Goal: Find specific page/section: Find specific page/section

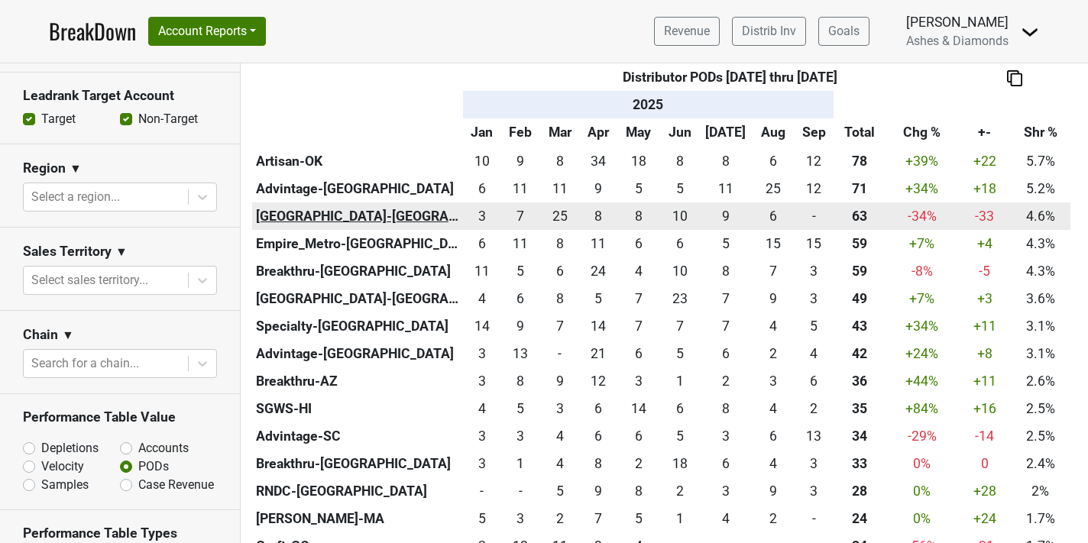
scroll to position [550, 0]
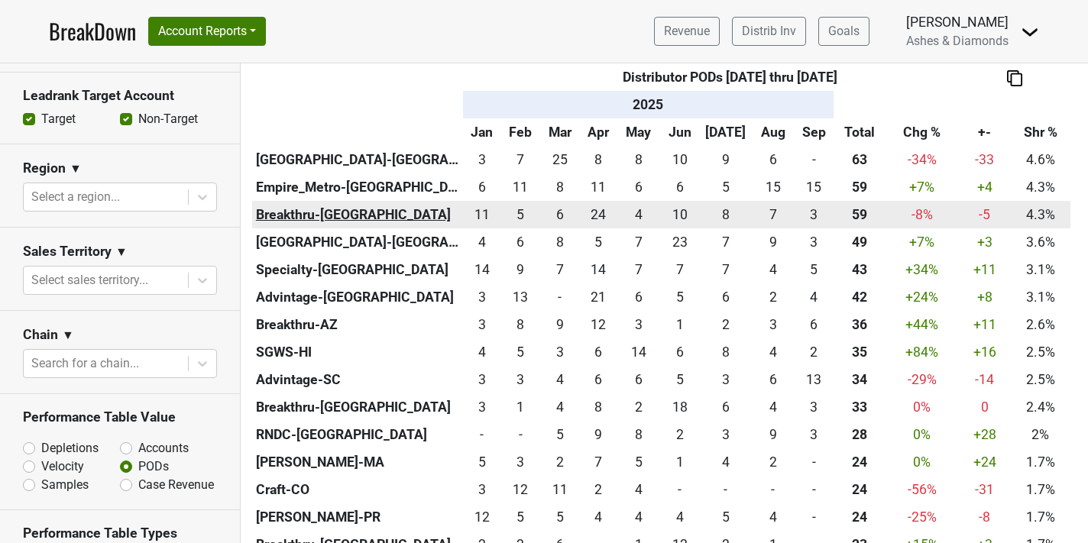
click at [329, 212] on th "Breakthru-[GEOGRAPHIC_DATA]" at bounding box center [357, 215] width 211 height 28
click at [305, 212] on th "Breakthru-[GEOGRAPHIC_DATA]" at bounding box center [357, 215] width 211 height 28
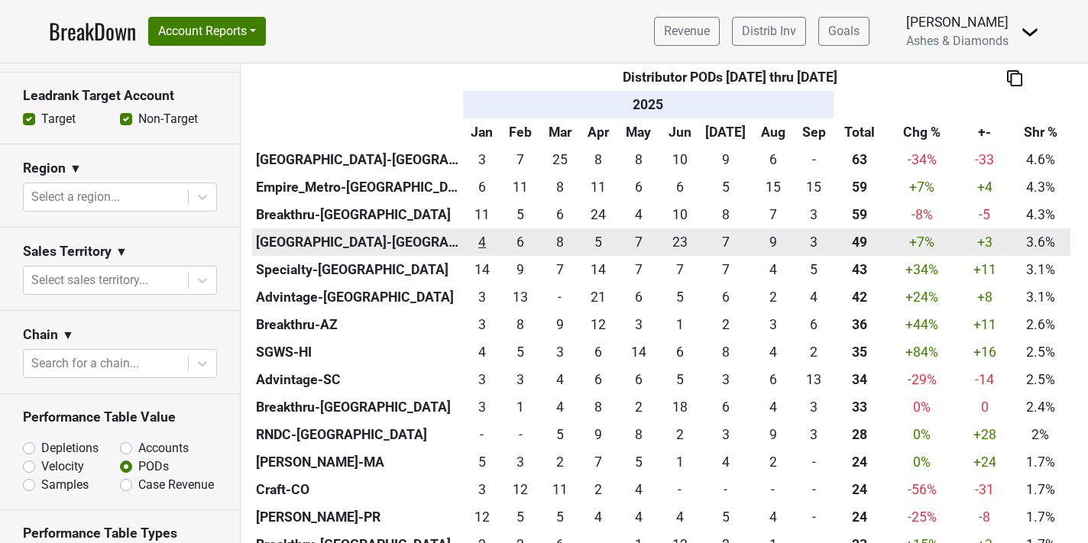
click at [489, 248] on div "4 4" at bounding box center [482, 242] width 31 height 20
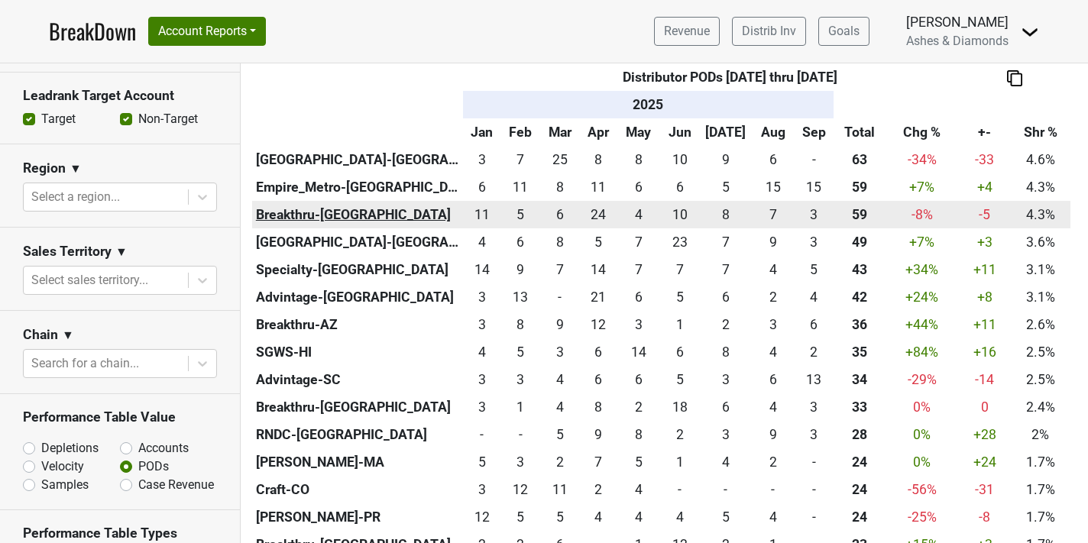
click at [308, 209] on th "Breakthru-MO" at bounding box center [357, 215] width 211 height 28
click at [569, 211] on div "6 6" at bounding box center [560, 215] width 34 height 20
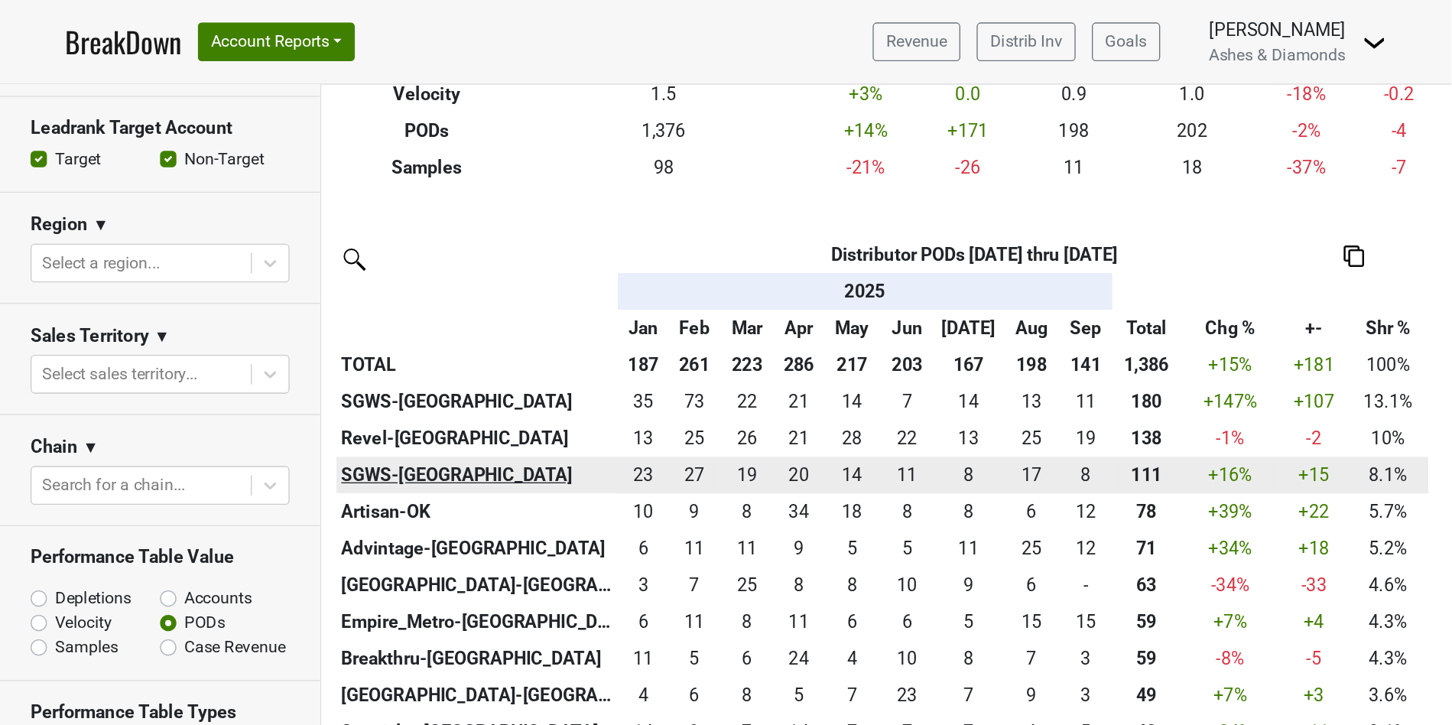
scroll to position [238, 0]
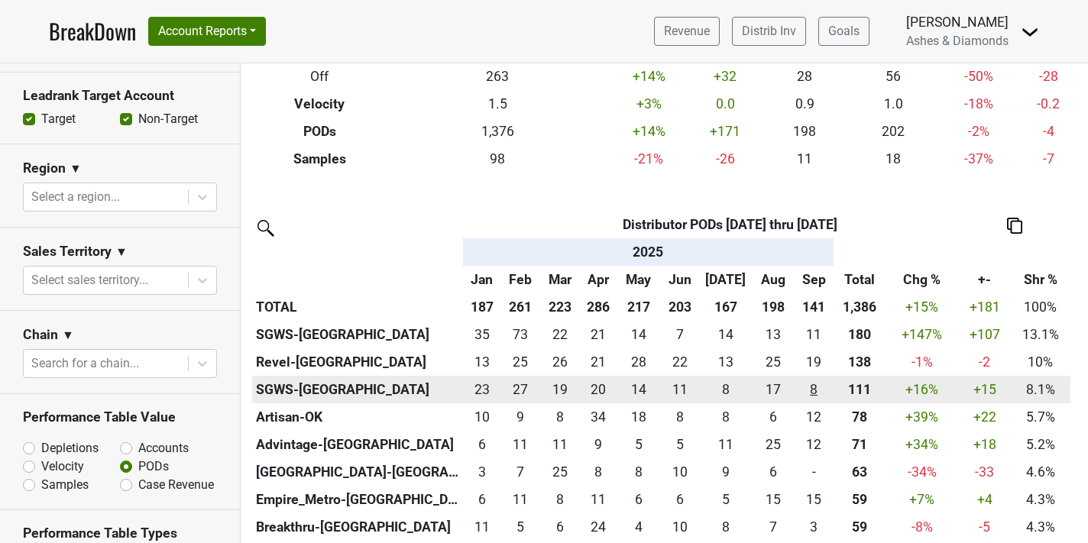
click at [809, 384] on div "8 8" at bounding box center [814, 390] width 33 height 20
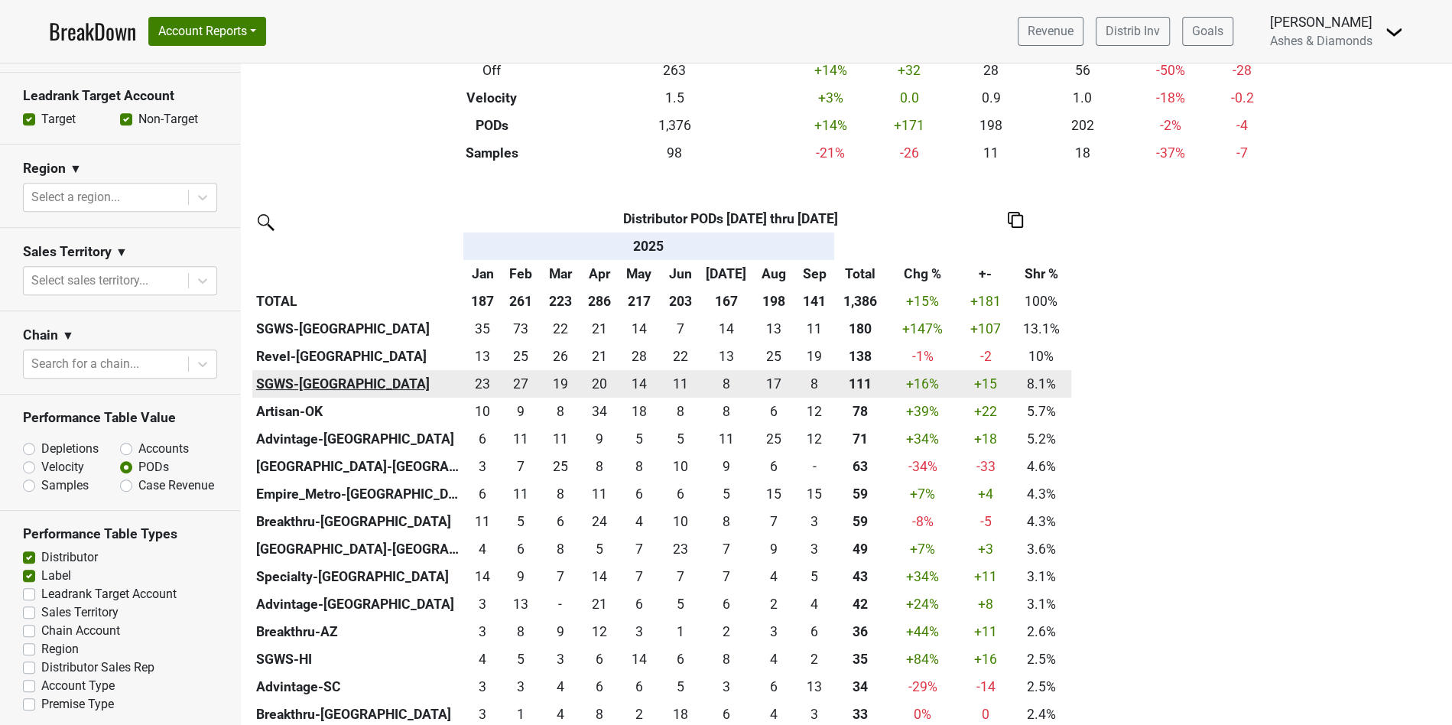
click at [298, 379] on th "SGWS-FL" at bounding box center [357, 384] width 211 height 28
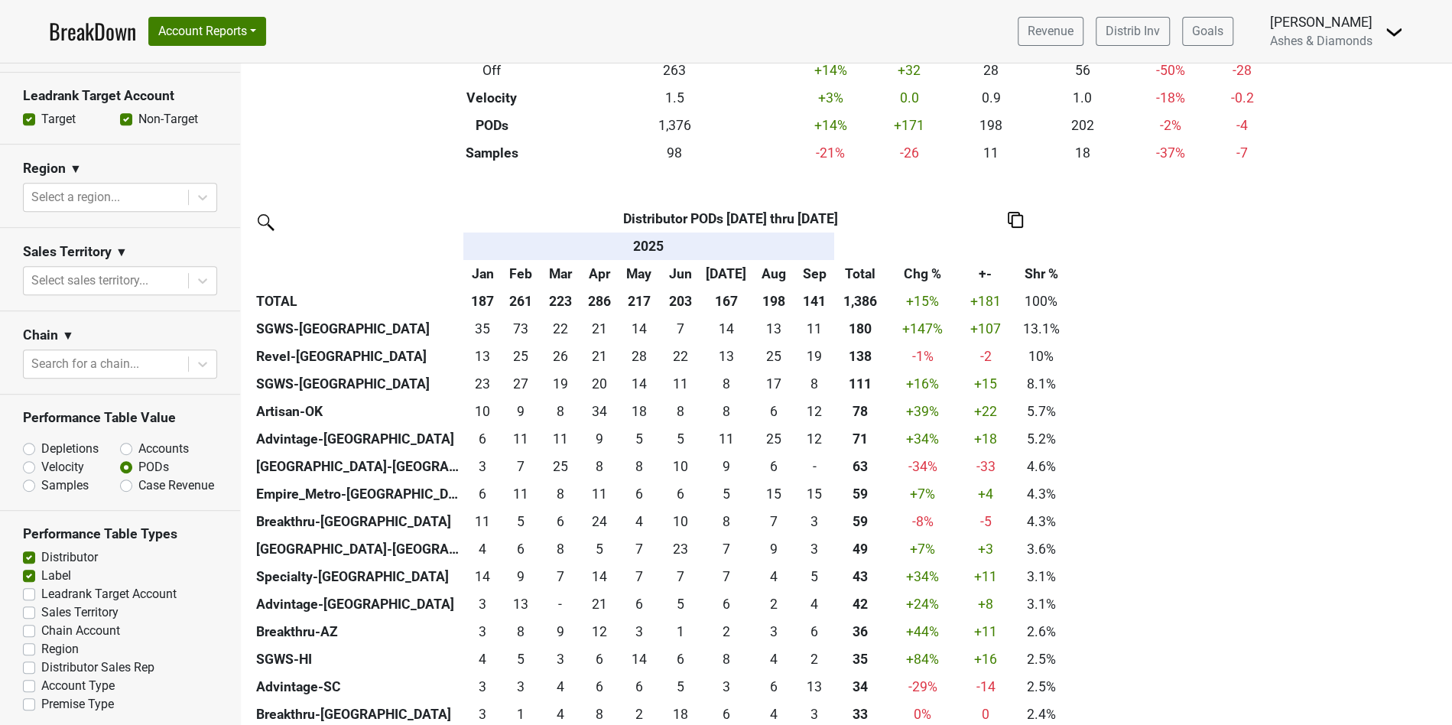
scroll to position [360, 0]
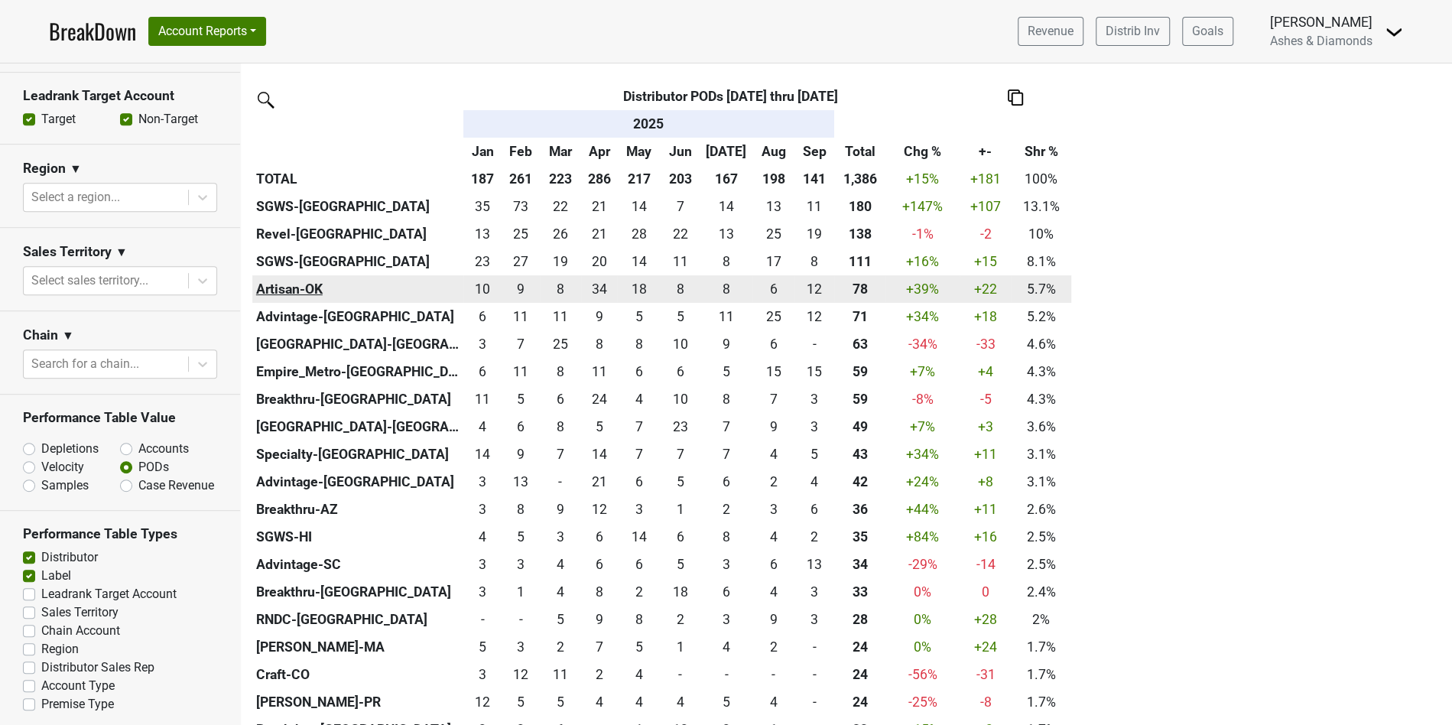
click at [310, 298] on th "Artisan-OK" at bounding box center [357, 289] width 211 height 28
click at [305, 284] on th "Artisan-OK" at bounding box center [357, 289] width 211 height 28
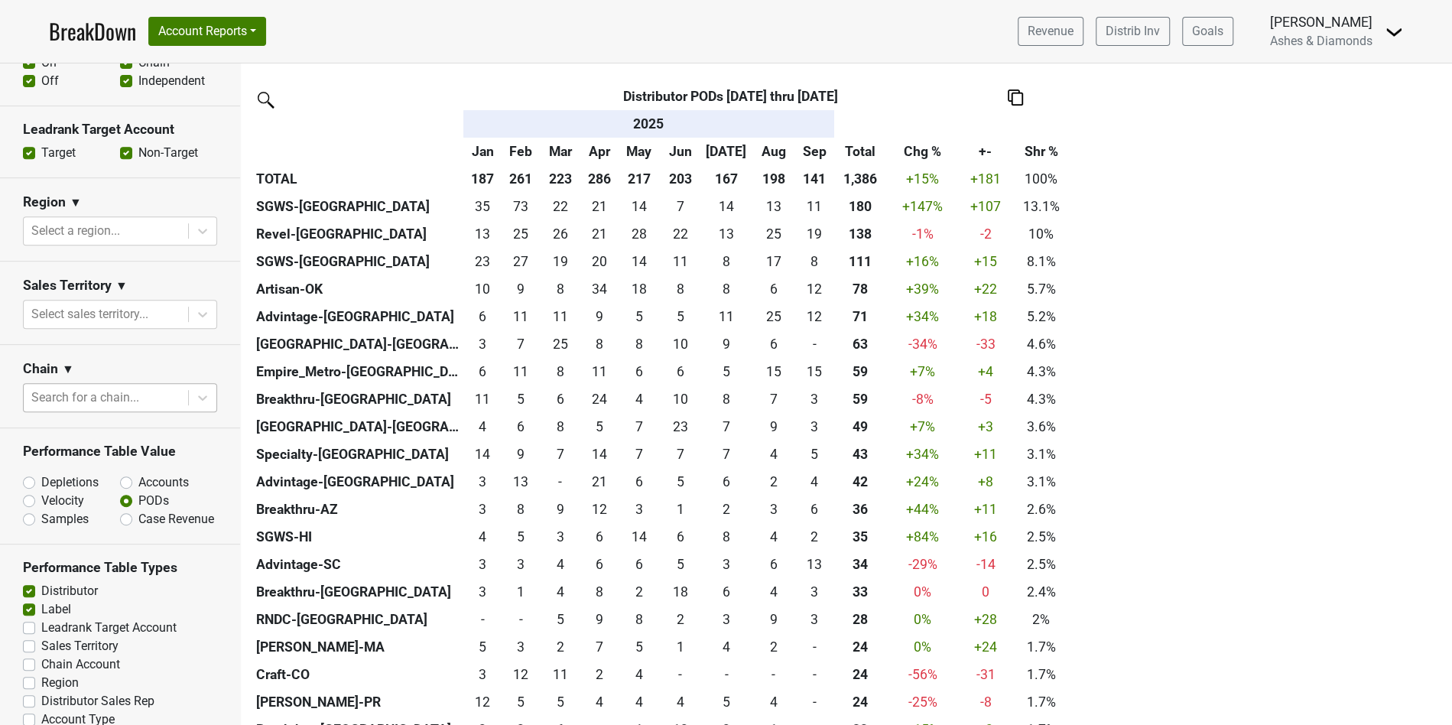
scroll to position [517, 0]
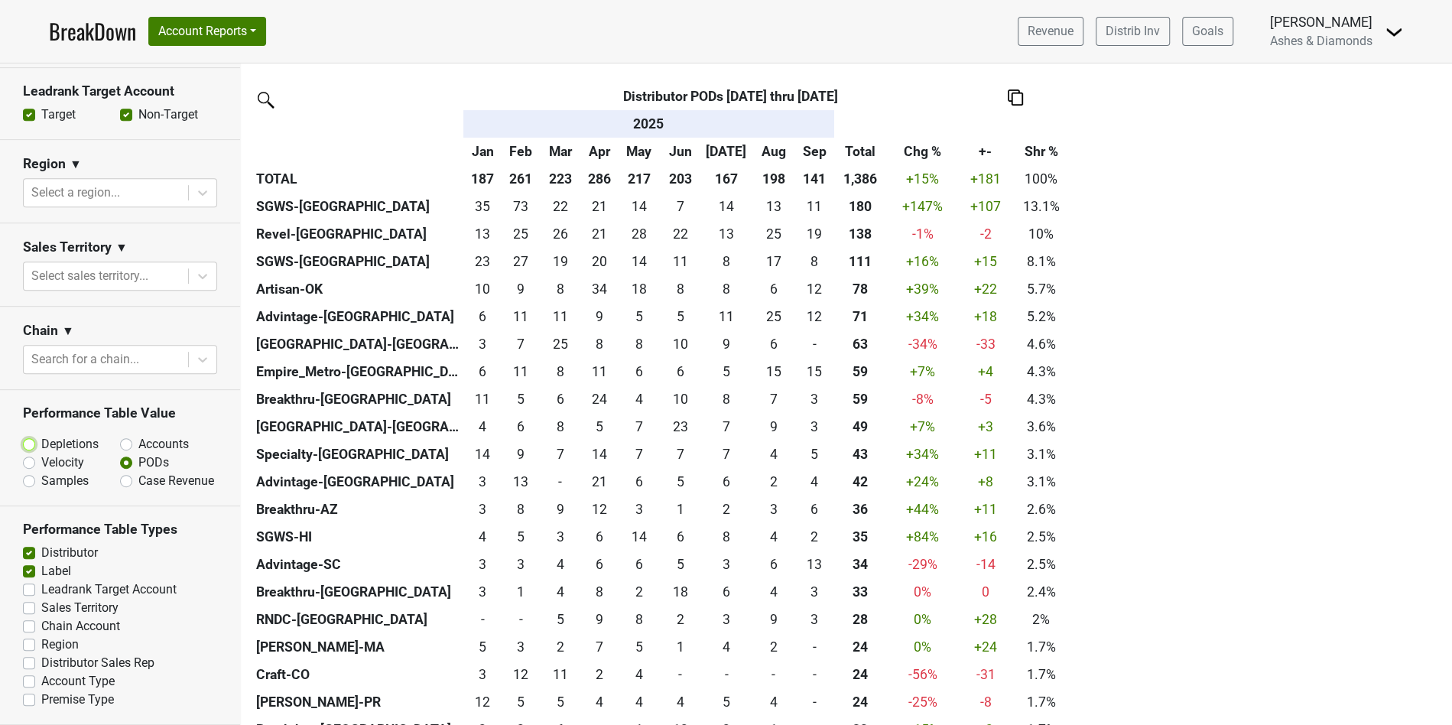
click at [40, 435] on input "Depletions" at bounding box center [69, 442] width 92 height 15
radio input "true"
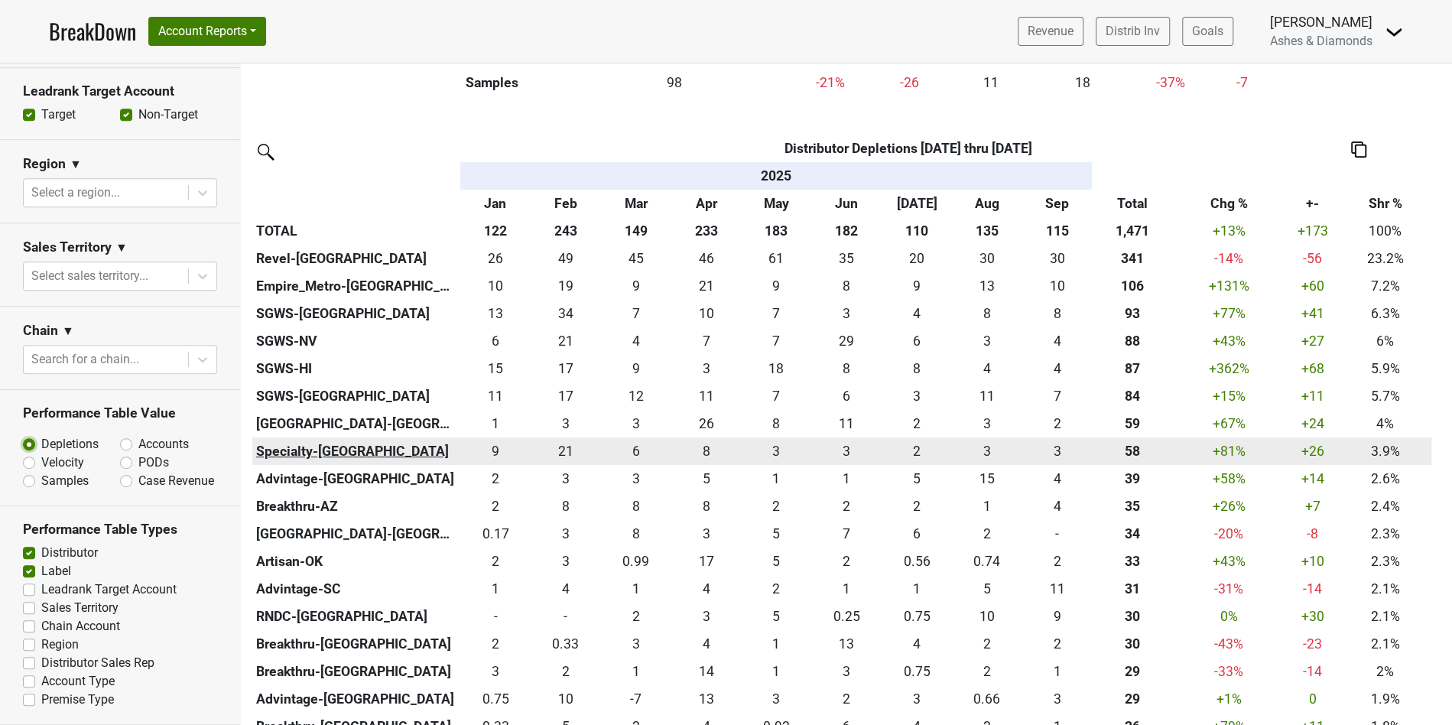
scroll to position [367, 0]
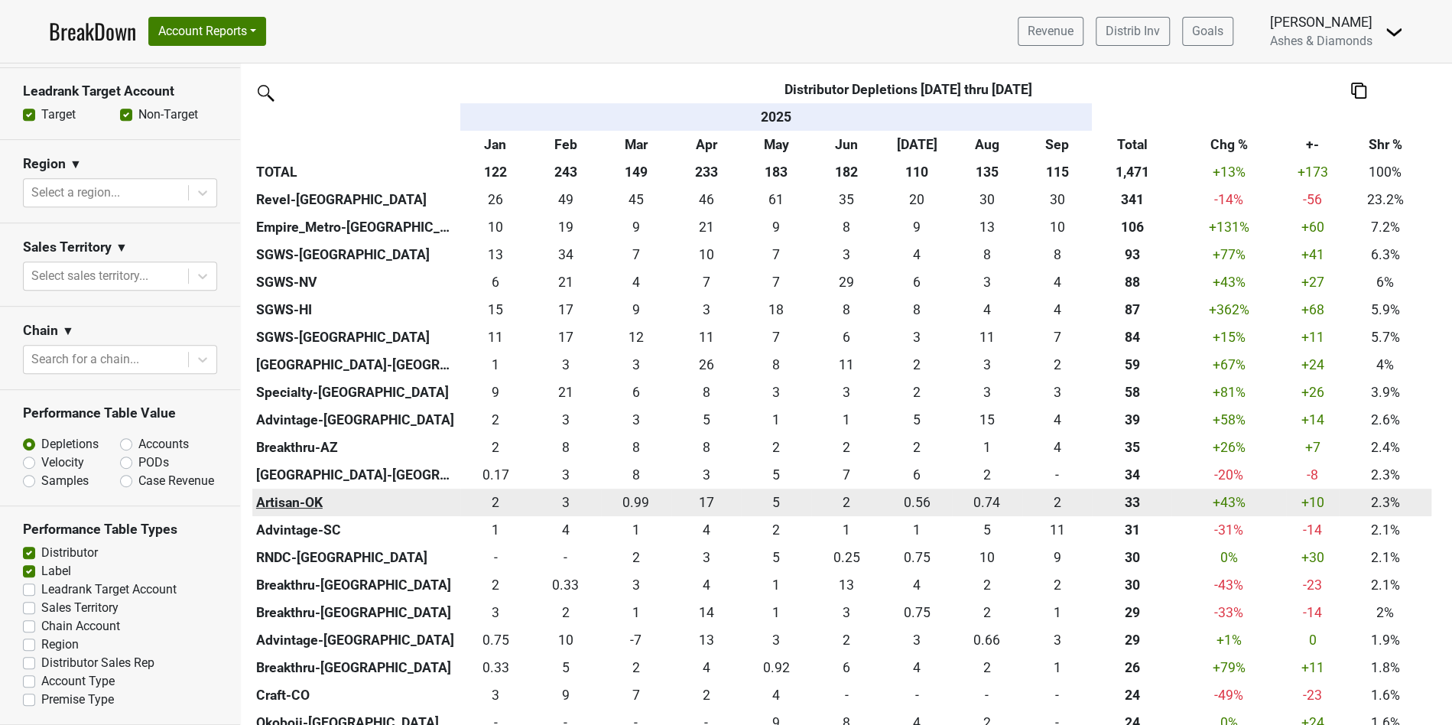
click at [277, 497] on th "Artisan-OK" at bounding box center [356, 502] width 208 height 28
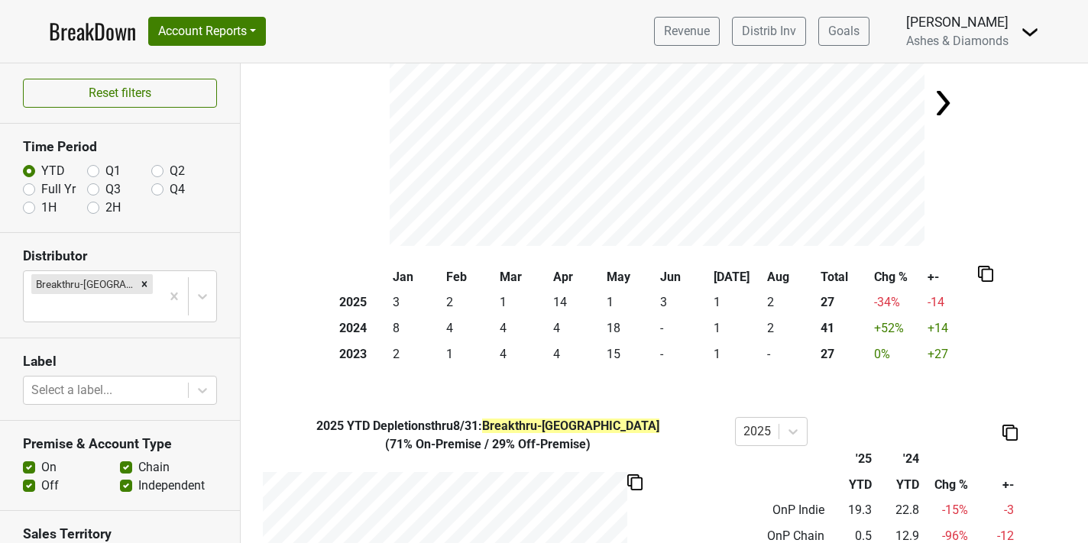
scroll to position [183, 0]
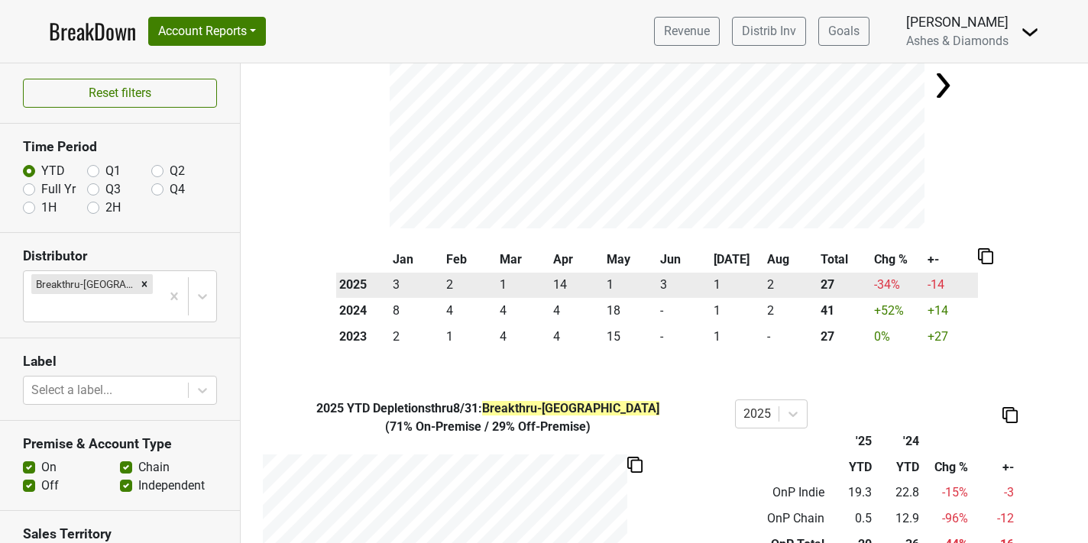
click at [409, 283] on td "3" at bounding box center [417, 286] width 54 height 26
click at [353, 283] on th "2025" at bounding box center [363, 286] width 54 height 26
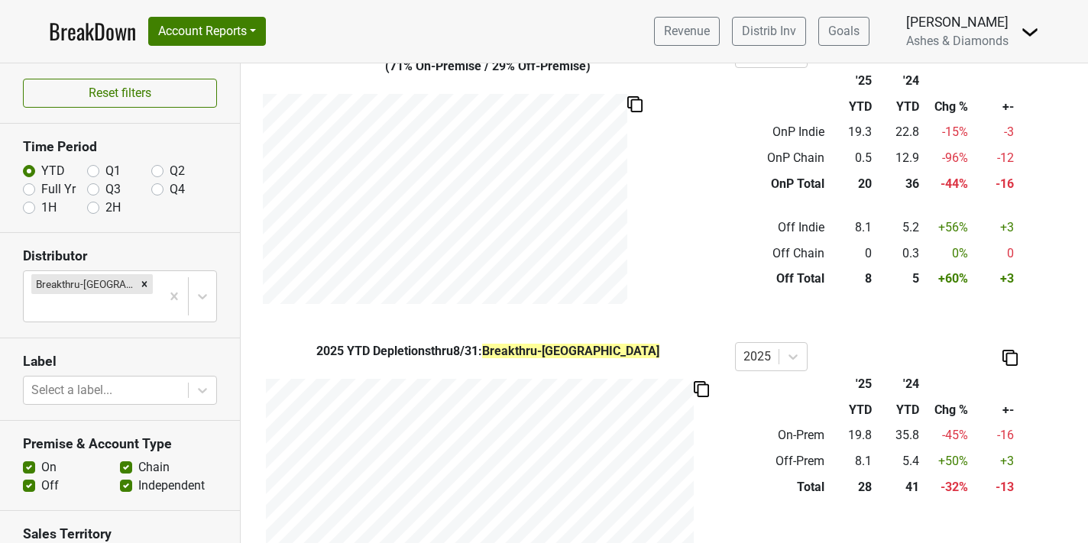
scroll to position [550, 0]
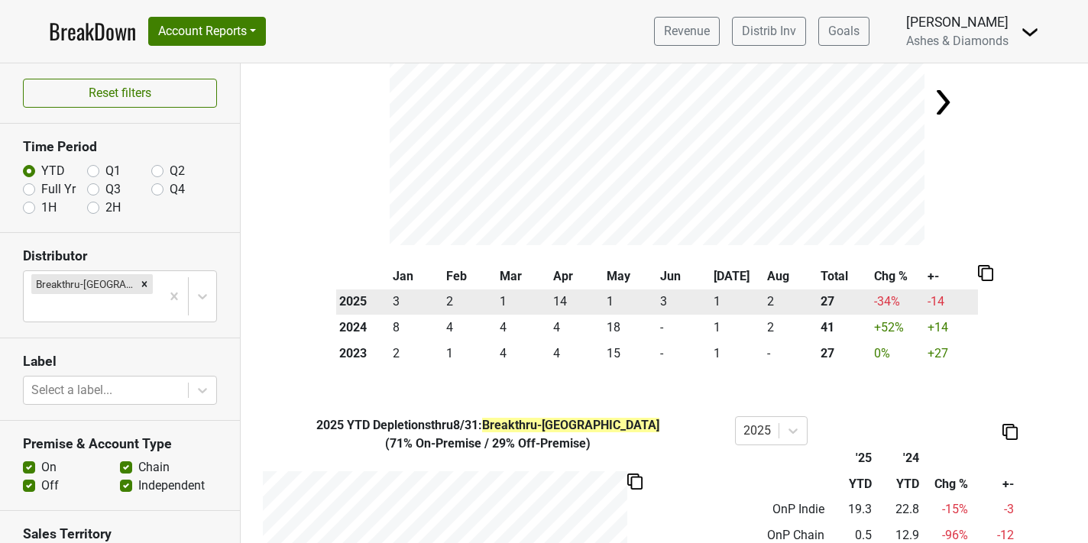
scroll to position [75, 0]
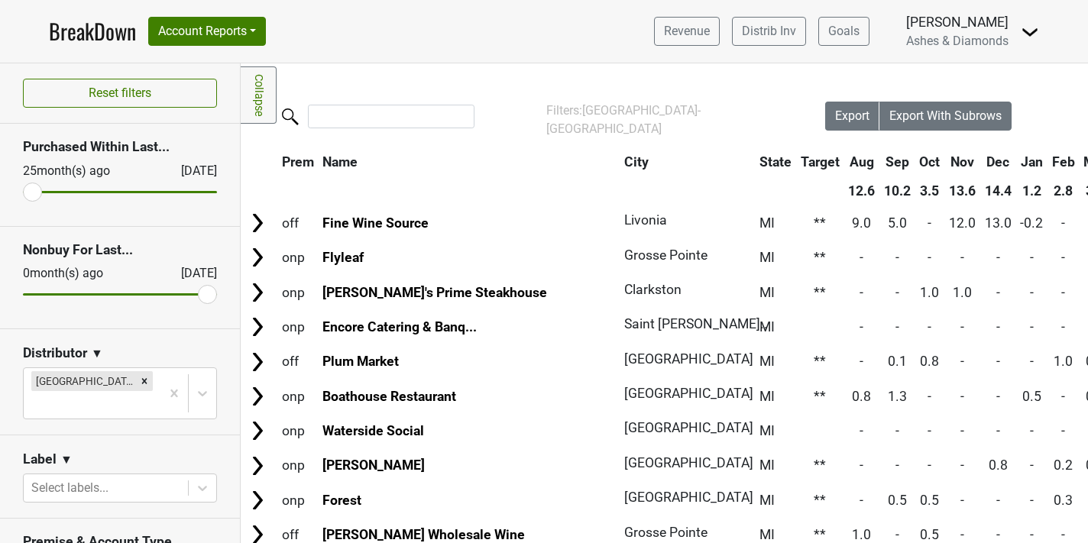
scroll to position [0, 2]
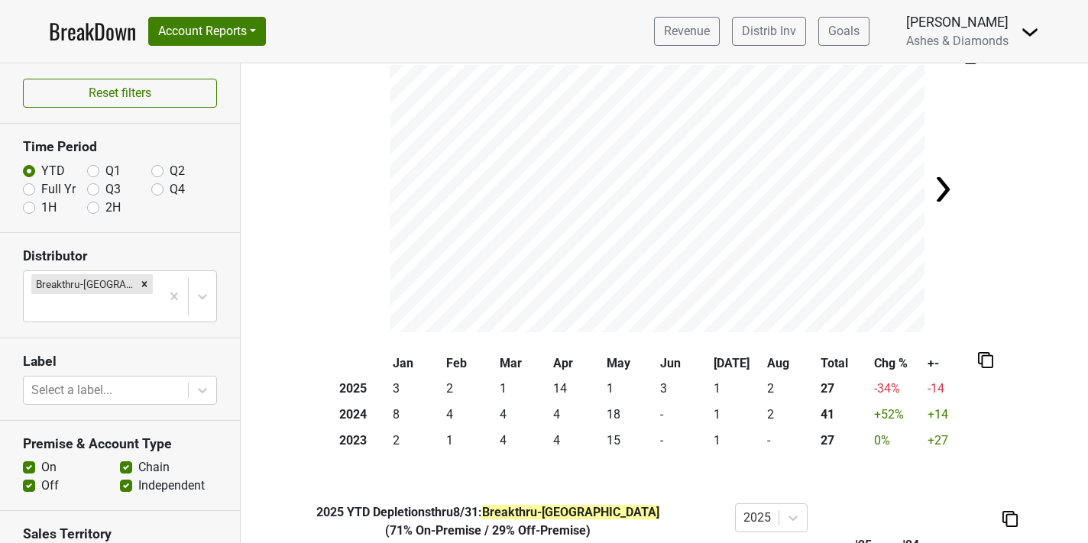
scroll to position [92, 0]
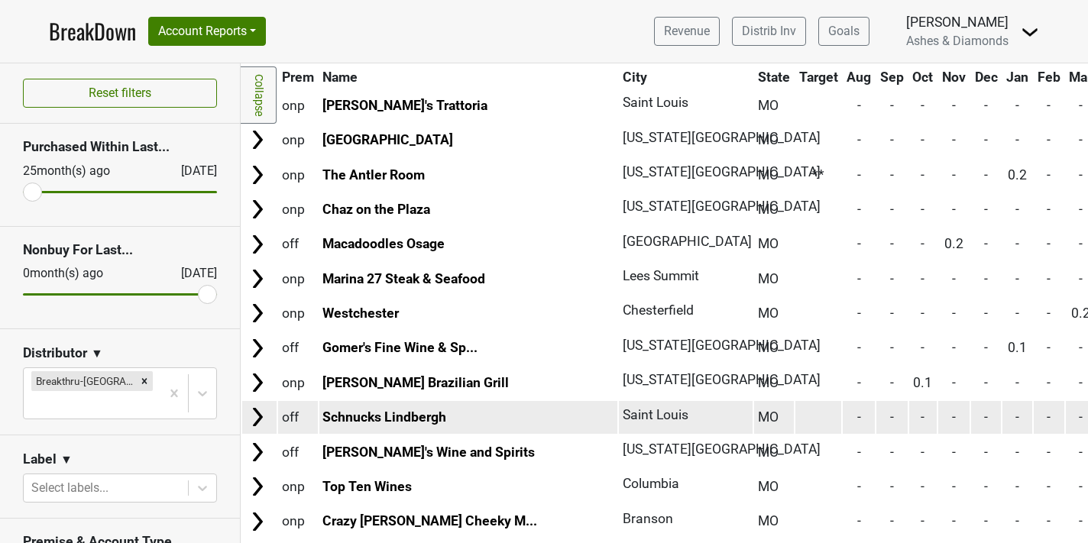
scroll to position [1521, 0]
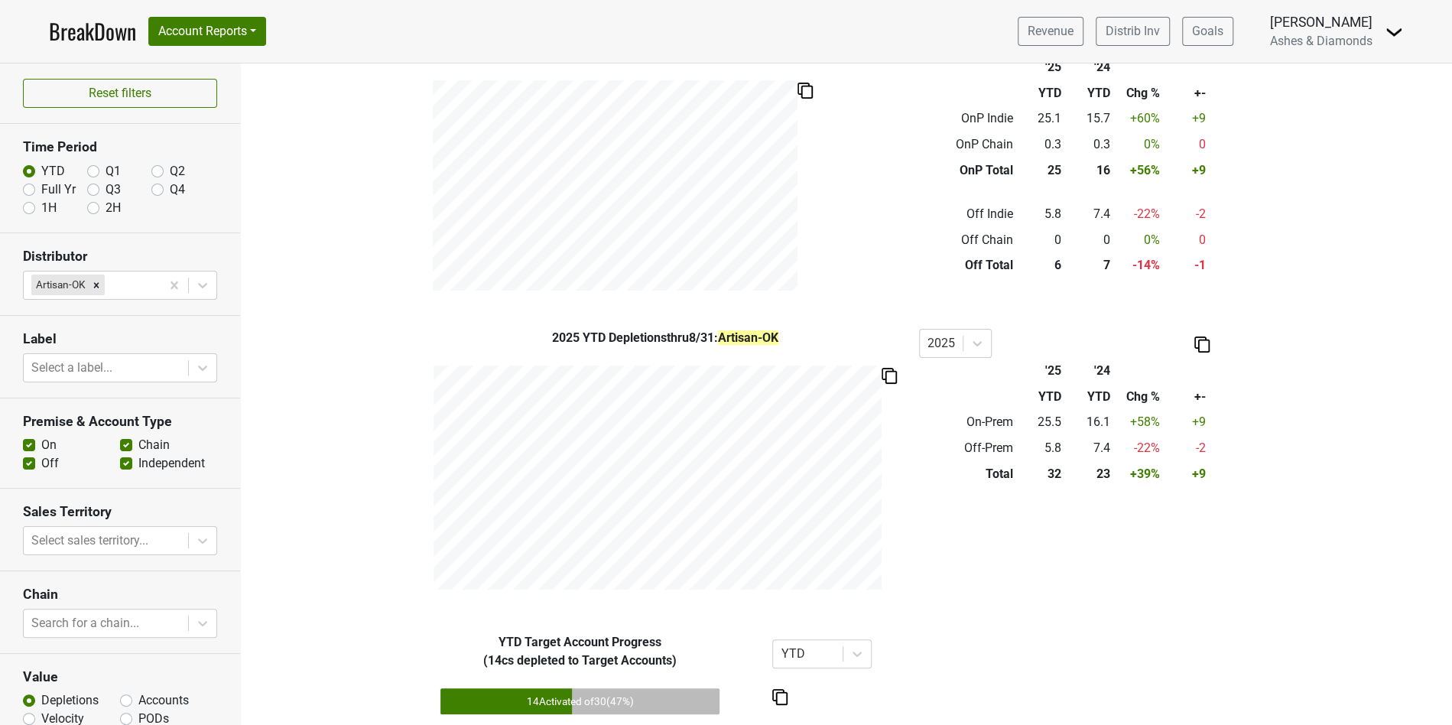
scroll to position [611, 0]
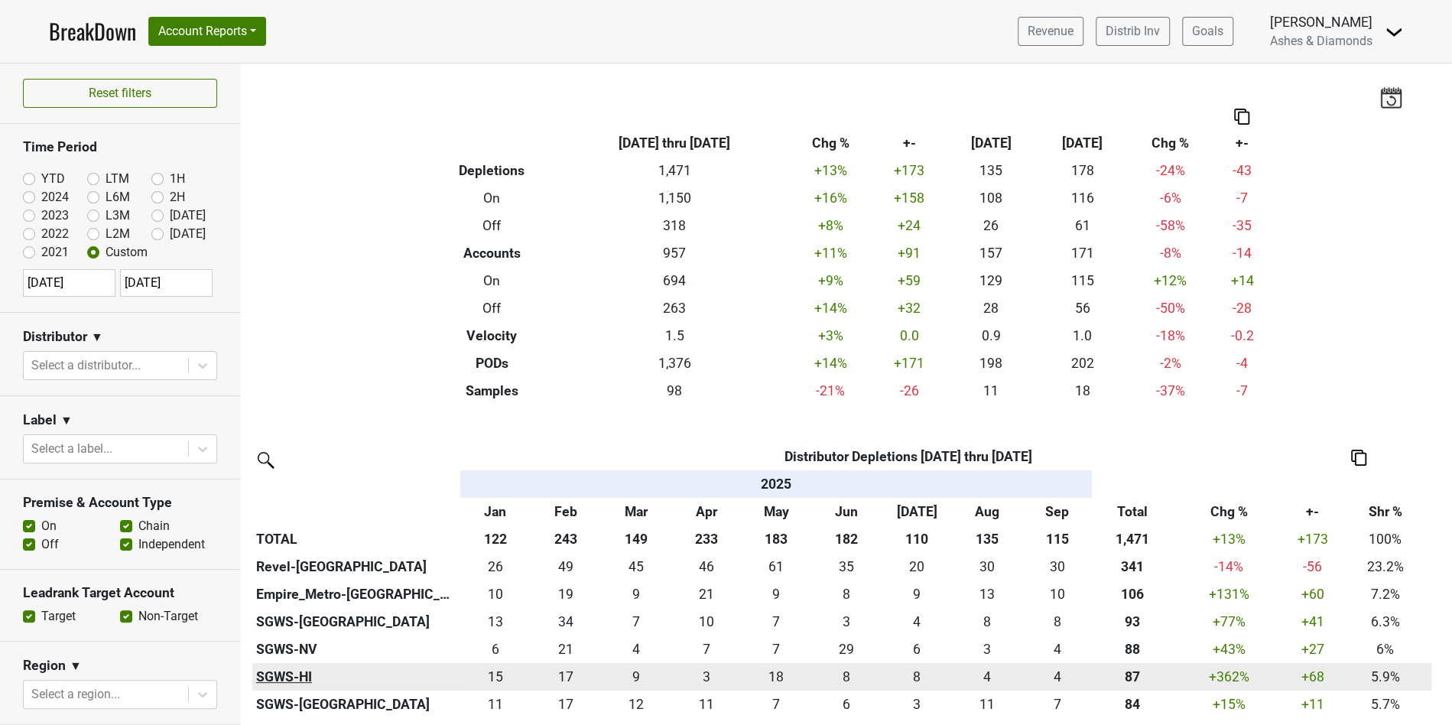
scroll to position [367, 0]
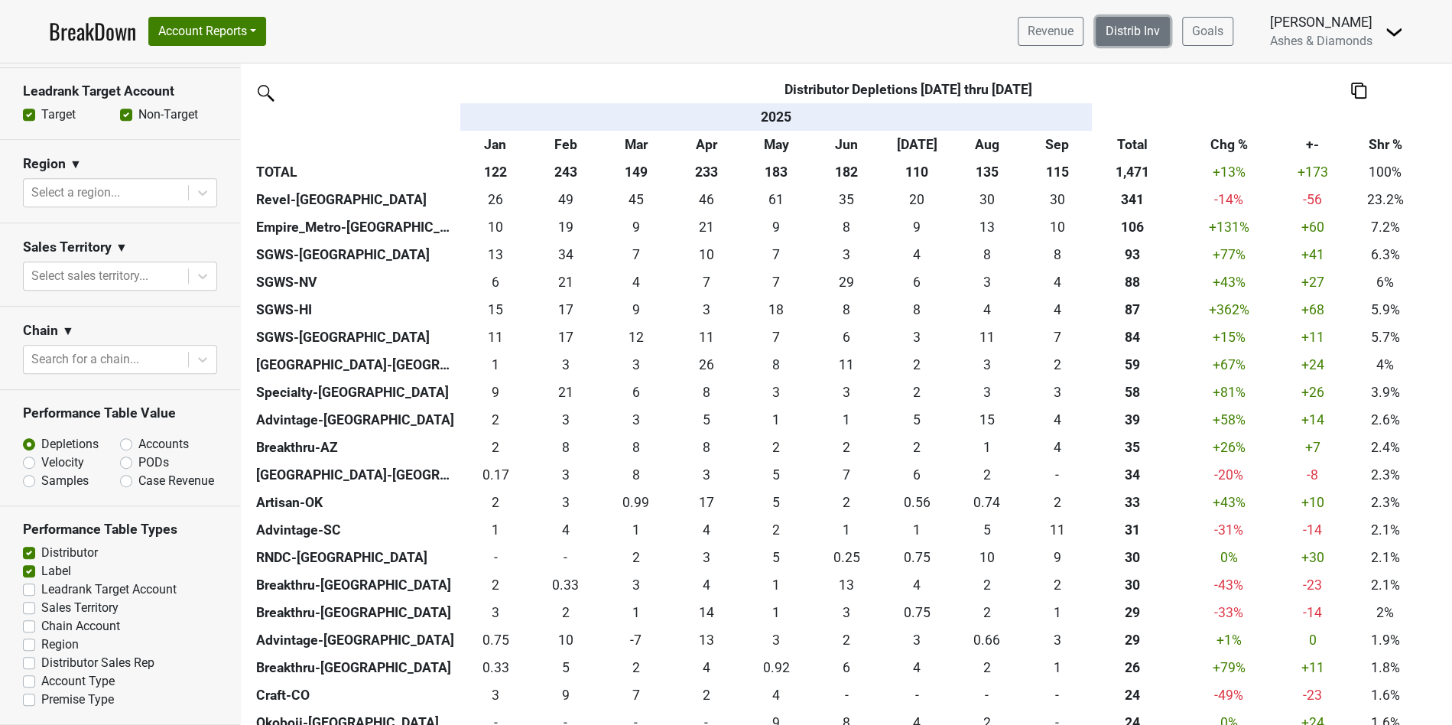
click at [1112, 33] on link "Distrib Inv" at bounding box center [1132, 31] width 74 height 29
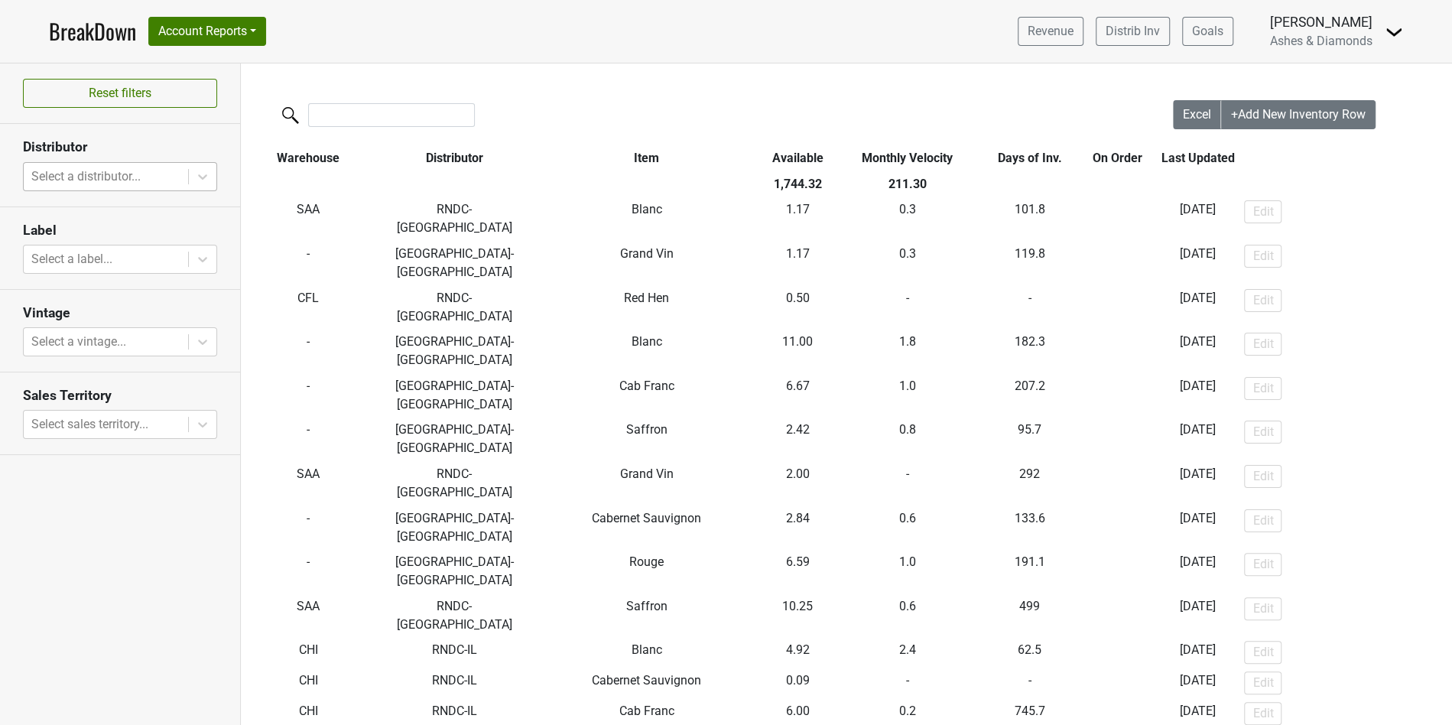
click at [128, 184] on div at bounding box center [105, 176] width 149 height 21
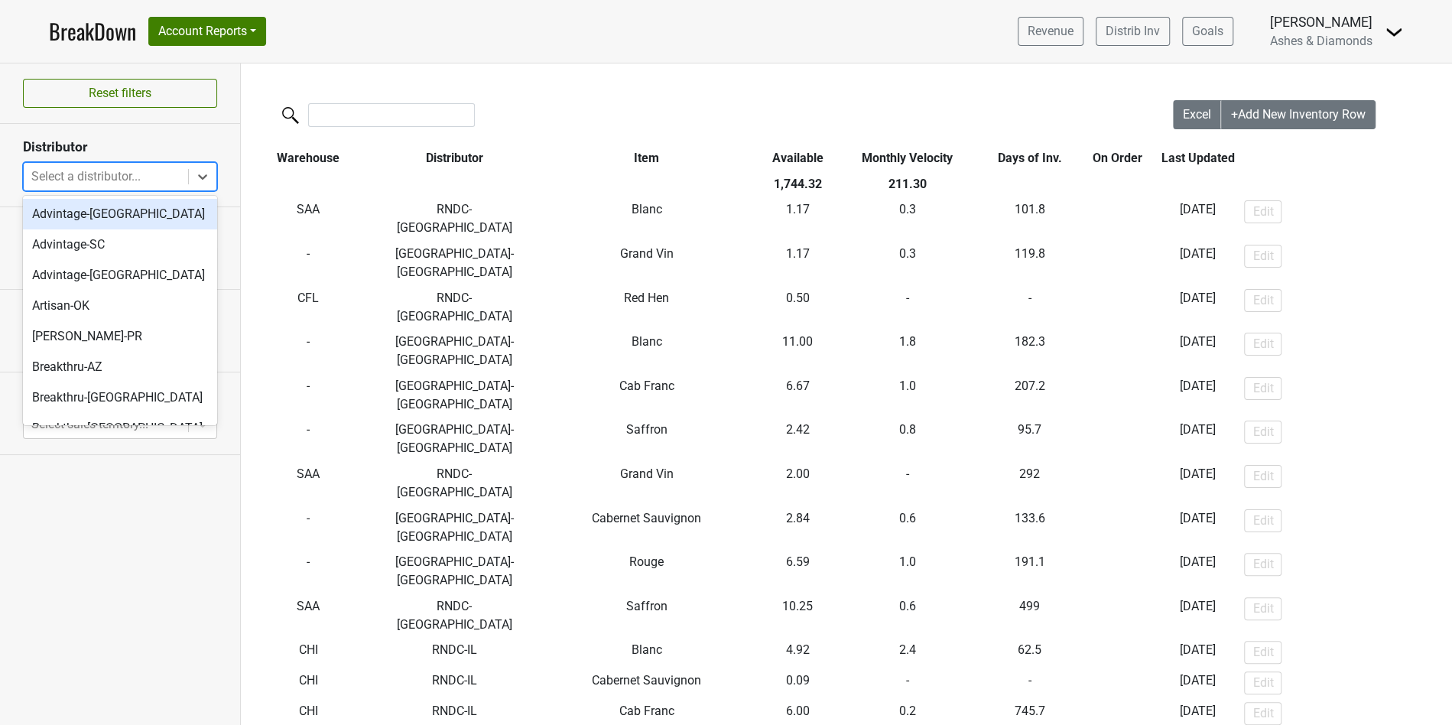
click at [121, 203] on div "Advintage-[GEOGRAPHIC_DATA]" at bounding box center [120, 214] width 194 height 31
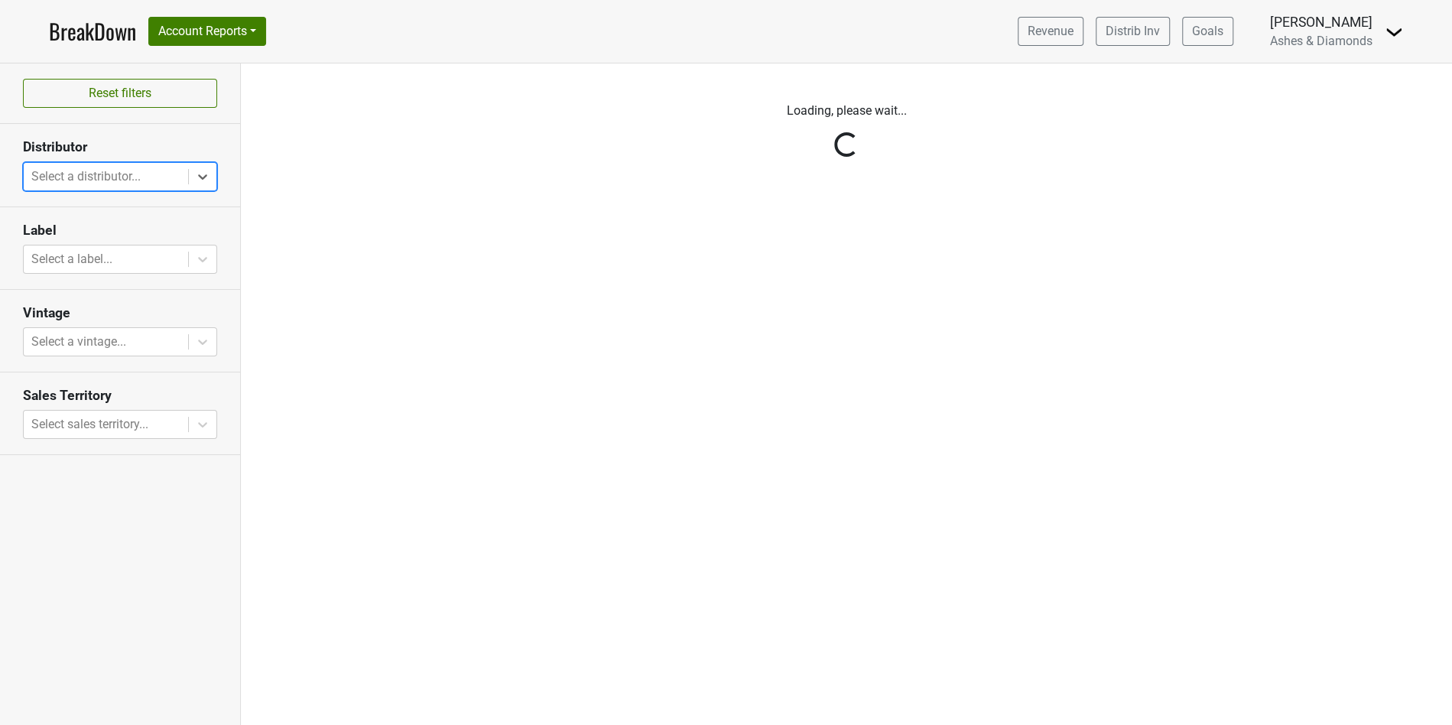
click at [176, 176] on div at bounding box center [105, 176] width 149 height 21
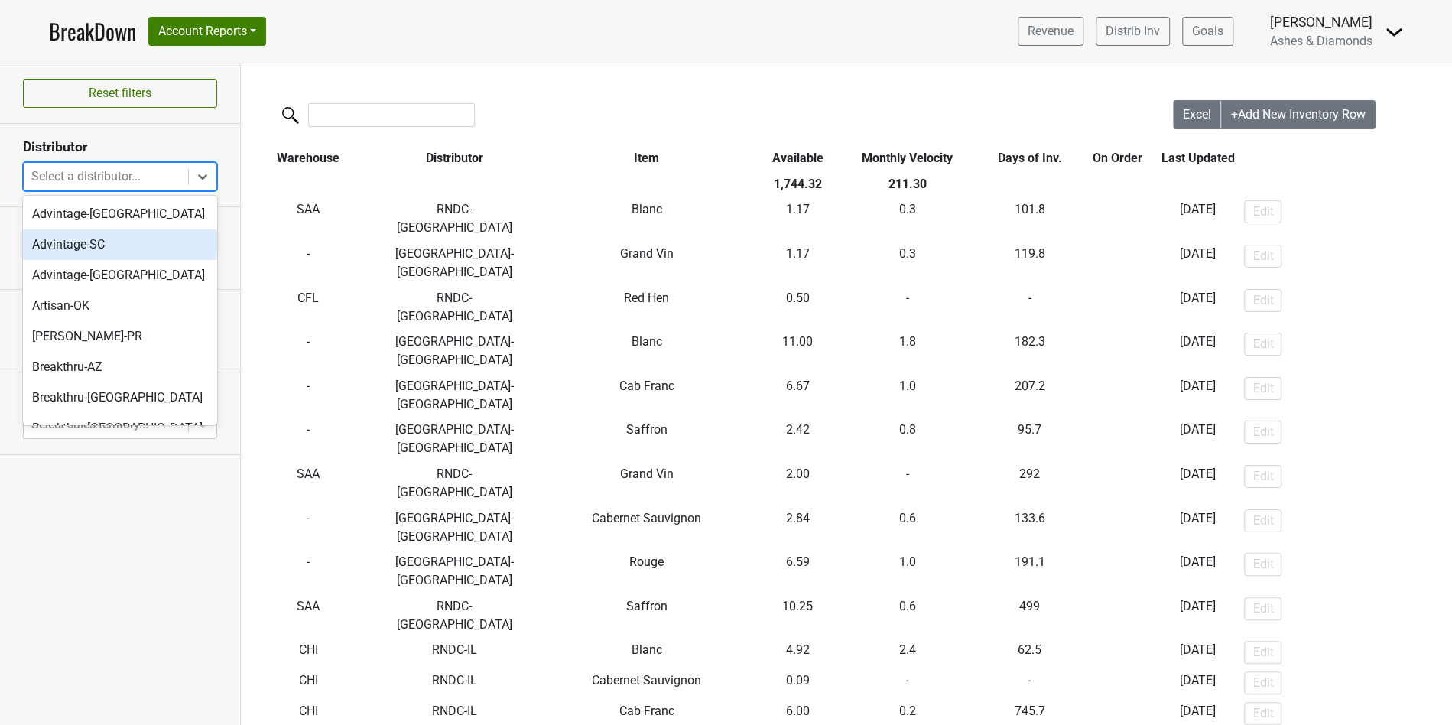
click at [130, 243] on div "Advintage-SC" at bounding box center [120, 244] width 194 height 31
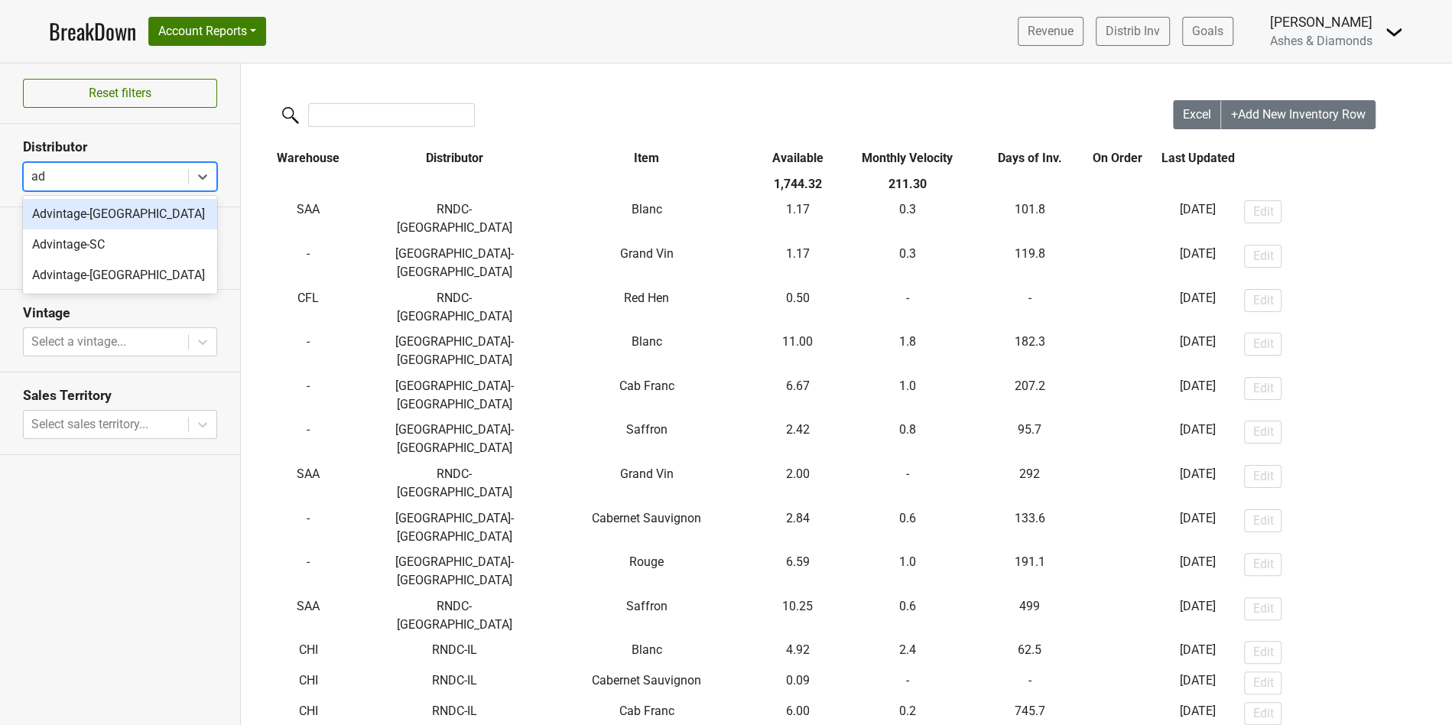
type input "adv"
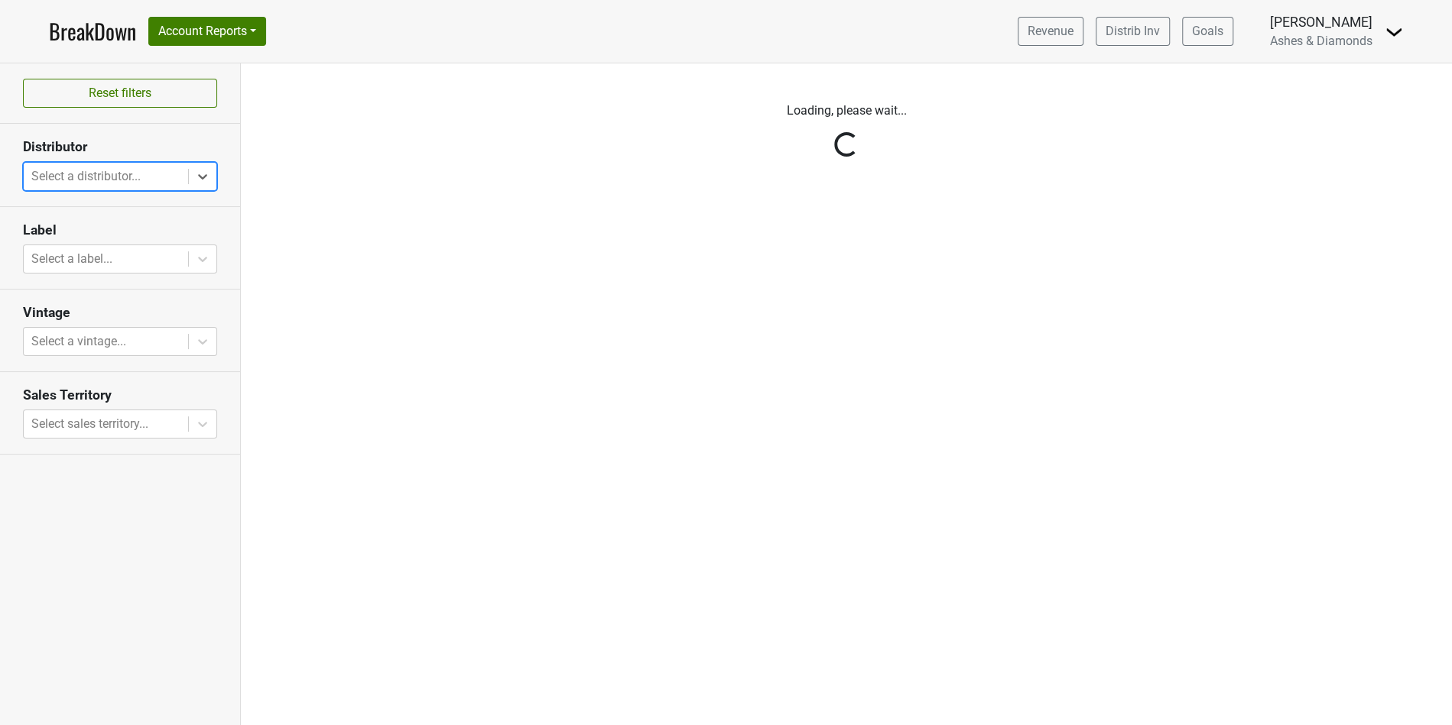
click at [156, 182] on div "Reset filters Distributor All selected options have been cleared. Select is foc…" at bounding box center [120, 394] width 241 height 662
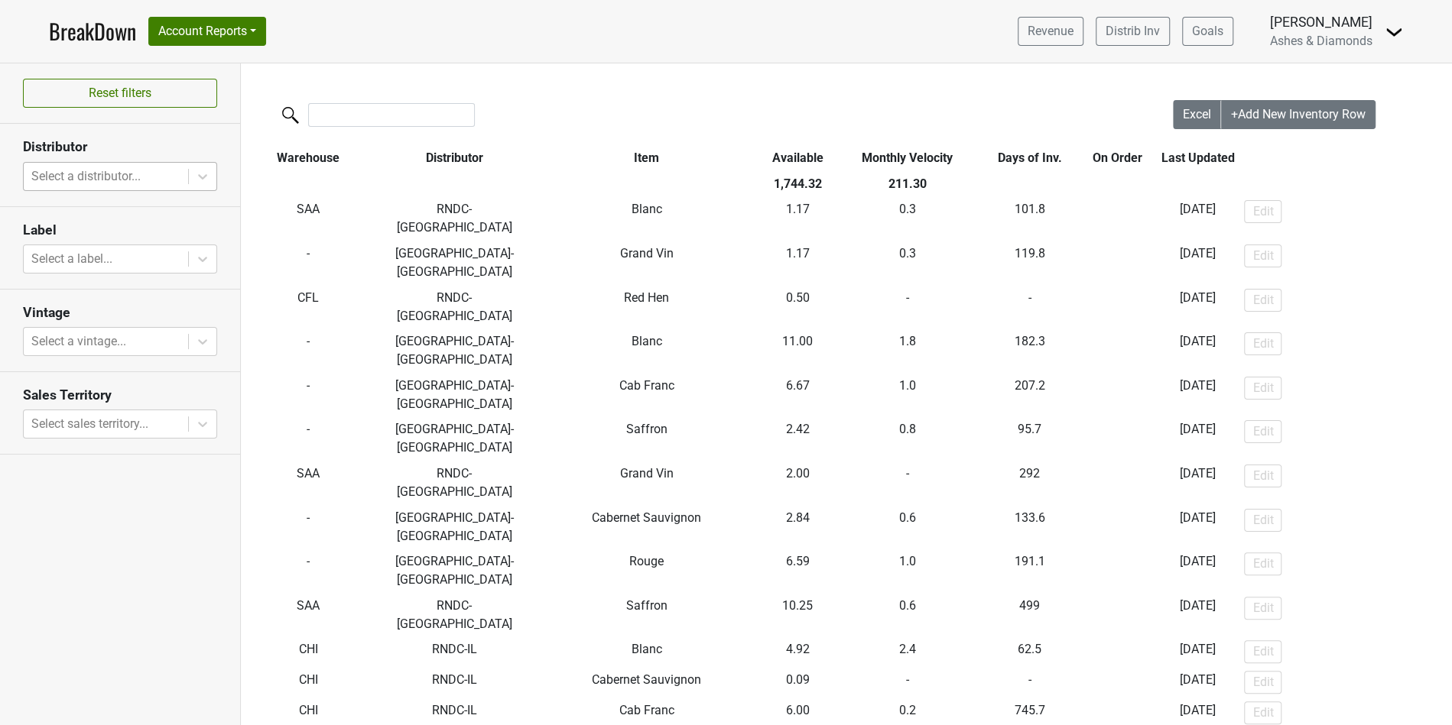
click at [155, 177] on div at bounding box center [105, 176] width 149 height 21
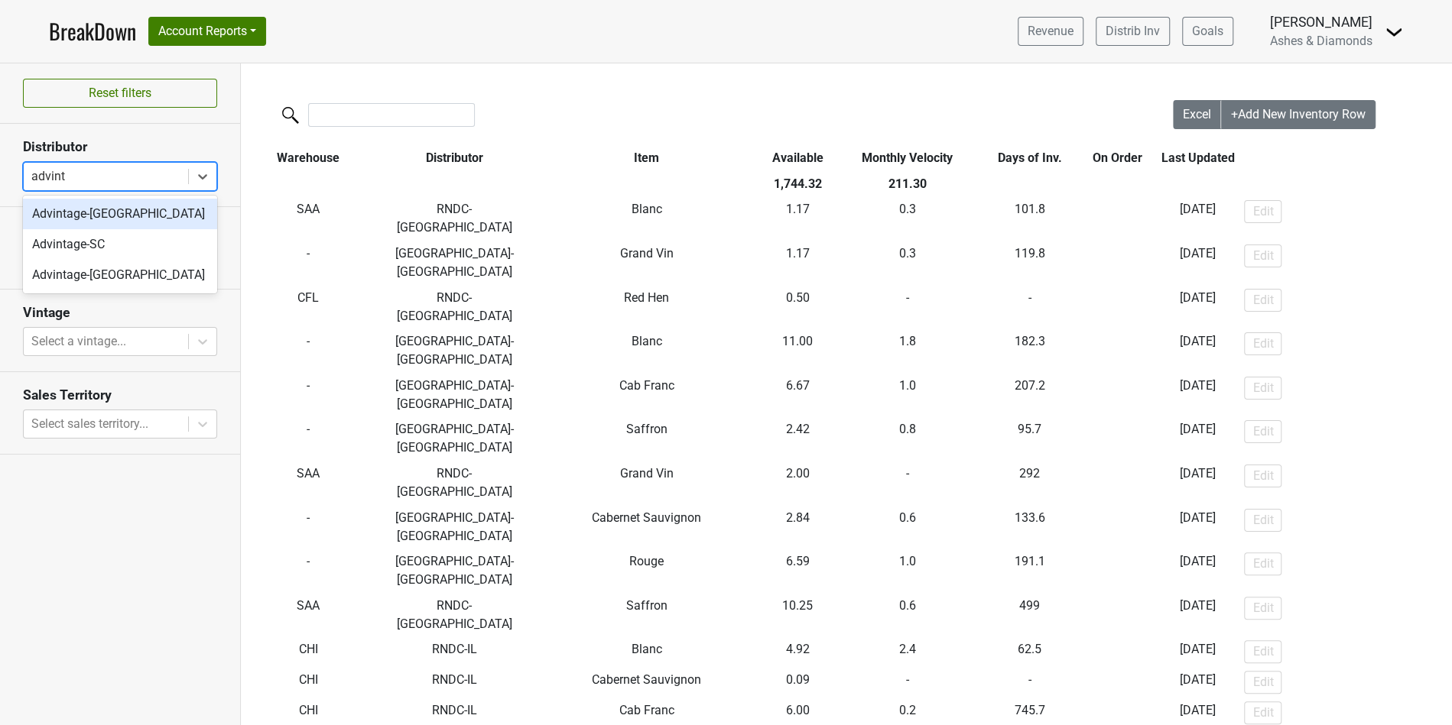
type input "advinta"
click at [83, 255] on div "Advintage-SC" at bounding box center [120, 244] width 194 height 31
click at [152, 176] on div at bounding box center [105, 176] width 149 height 21
type input "advintag"
click at [66, 212] on div "Advintage-[GEOGRAPHIC_DATA]" at bounding box center [120, 214] width 194 height 31
